Goal: Information Seeking & Learning: Learn about a topic

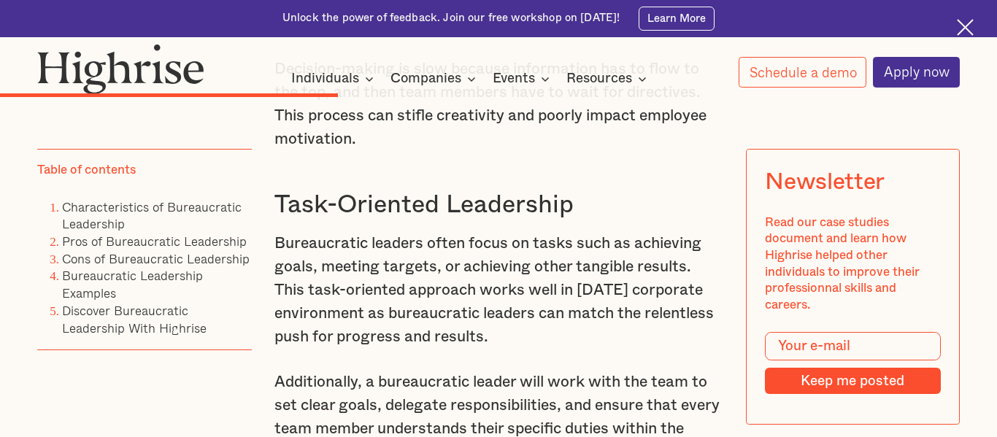
scroll to position [4121, 0]
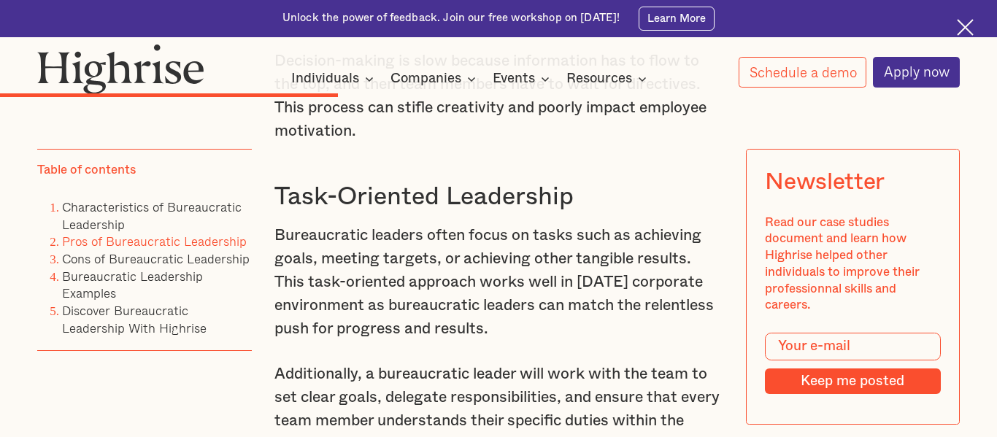
click at [115, 235] on link "Pros of Bureaucratic Leadership" at bounding box center [154, 242] width 185 height 20
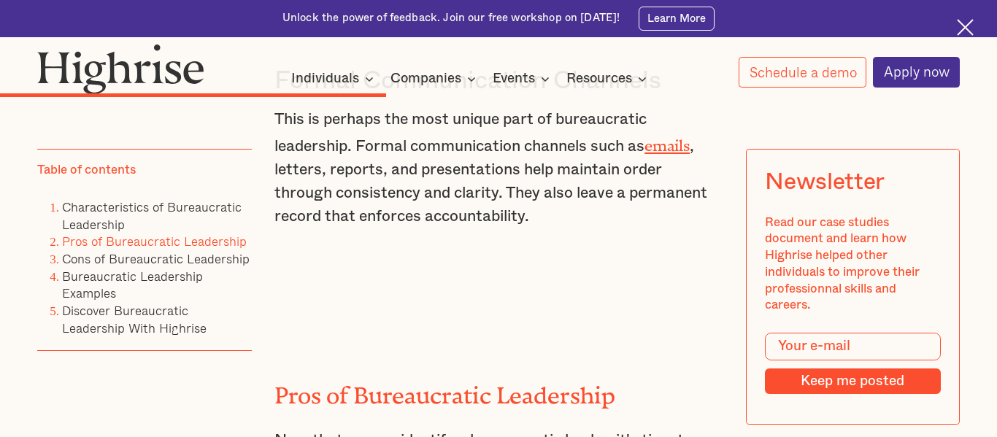
scroll to position [4626, 0]
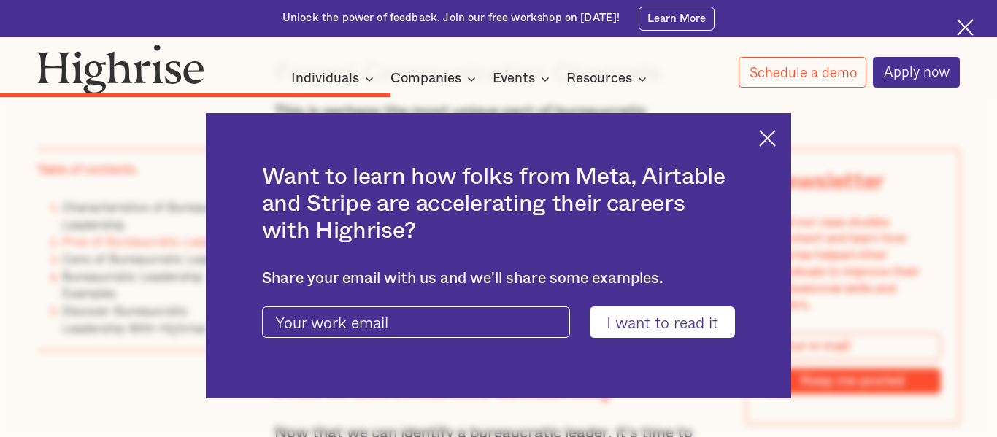
click at [763, 136] on img at bounding box center [767, 138] width 17 height 17
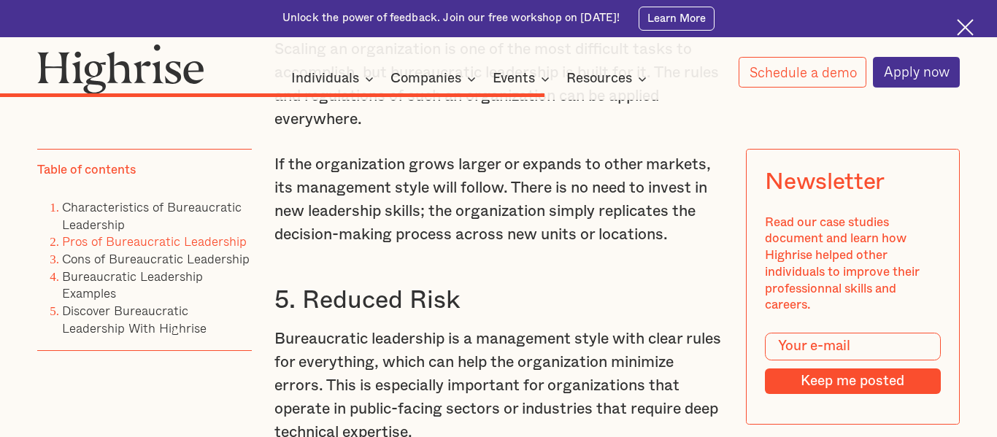
scroll to position [6136, 0]
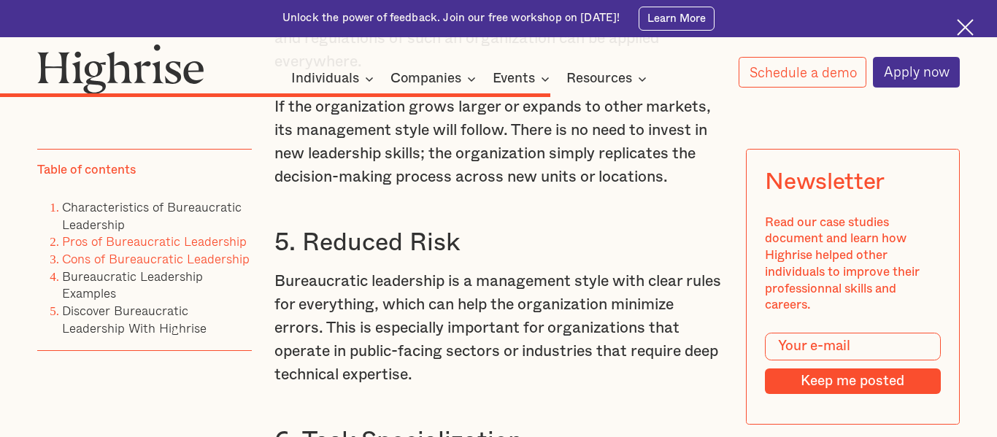
click at [128, 255] on link "Cons of Bureaucratic Leadership" at bounding box center [156, 260] width 188 height 20
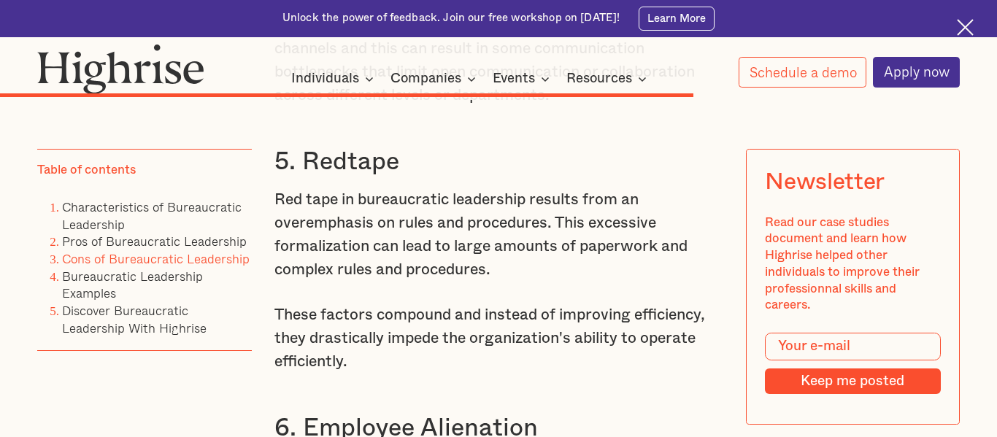
scroll to position [7738, 0]
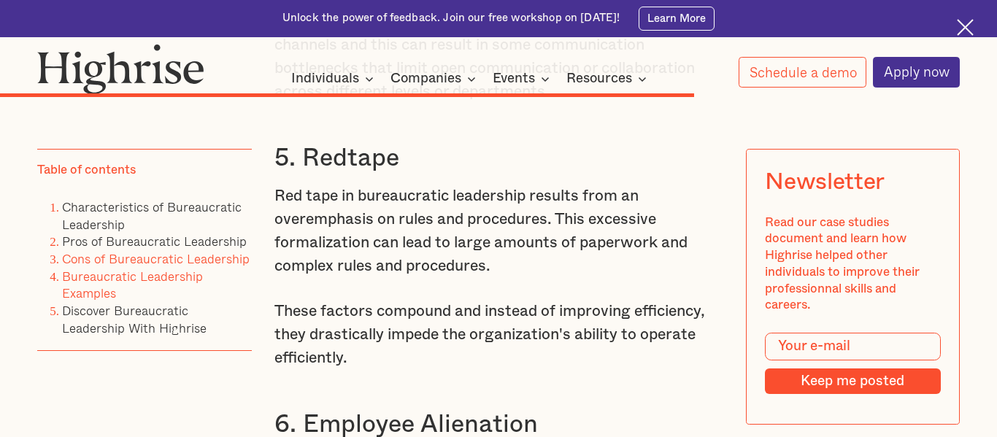
click at [133, 279] on link "Bureaucratic Leadership Examples" at bounding box center [132, 284] width 141 height 37
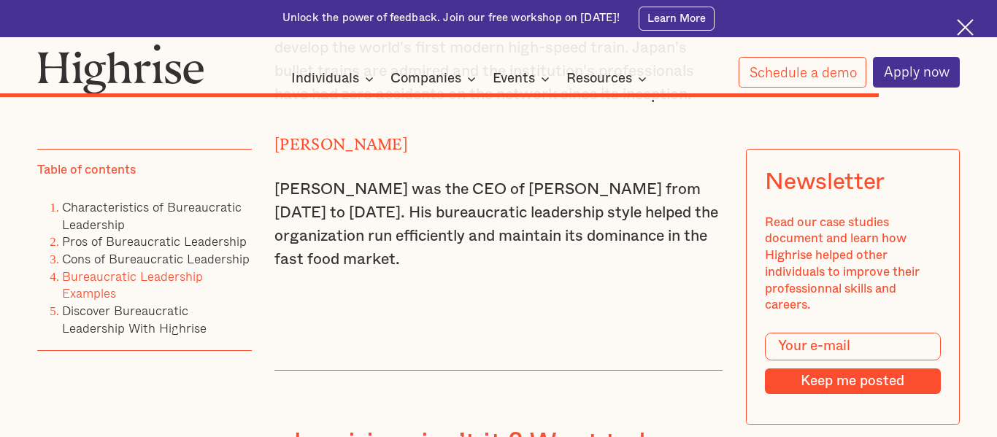
scroll to position [9586, 0]
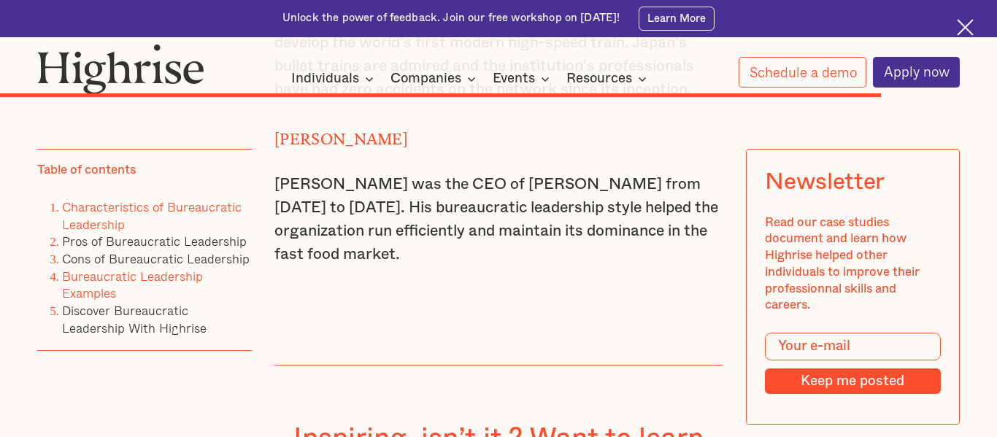
click at [123, 214] on link "Characteristics of Bureaucratic Leadership" at bounding box center [152, 215] width 180 height 37
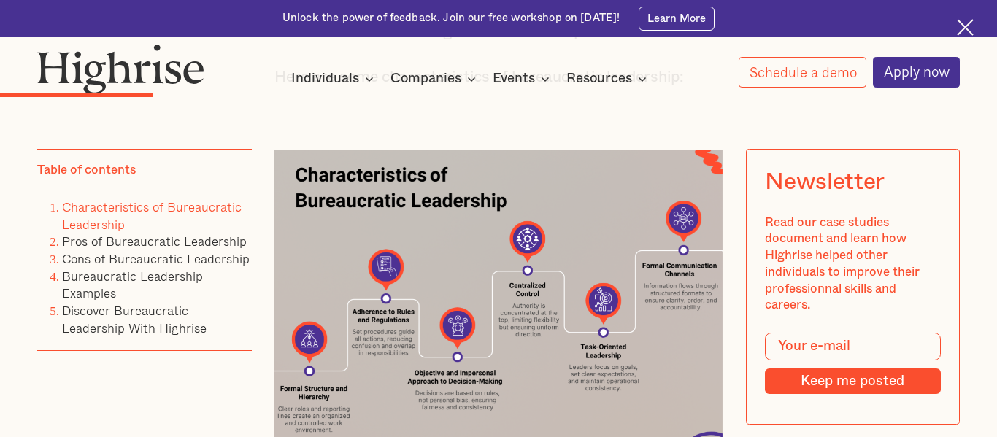
scroll to position [2453, 0]
